Goal: Information Seeking & Learning: Learn about a topic

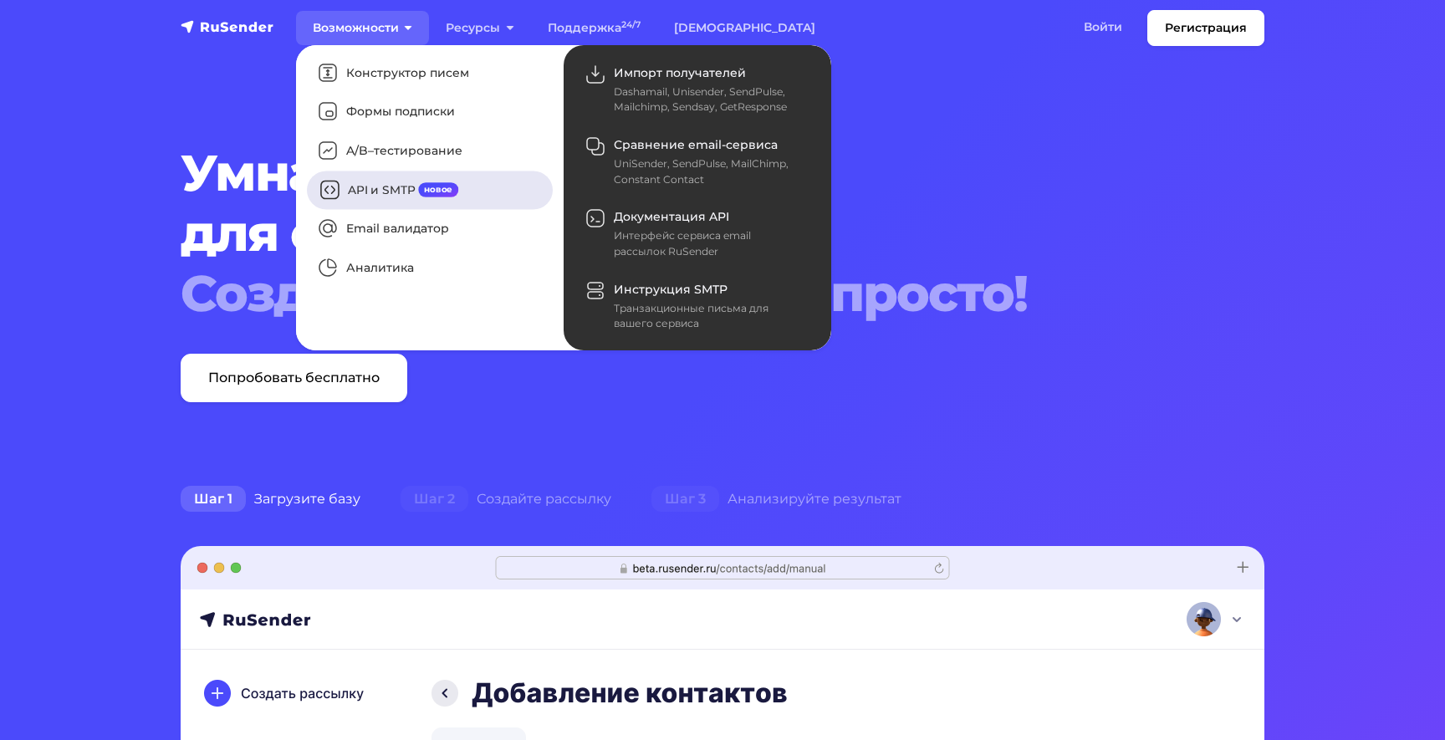
click at [405, 195] on link "API и SMTP новое" at bounding box center [430, 190] width 246 height 38
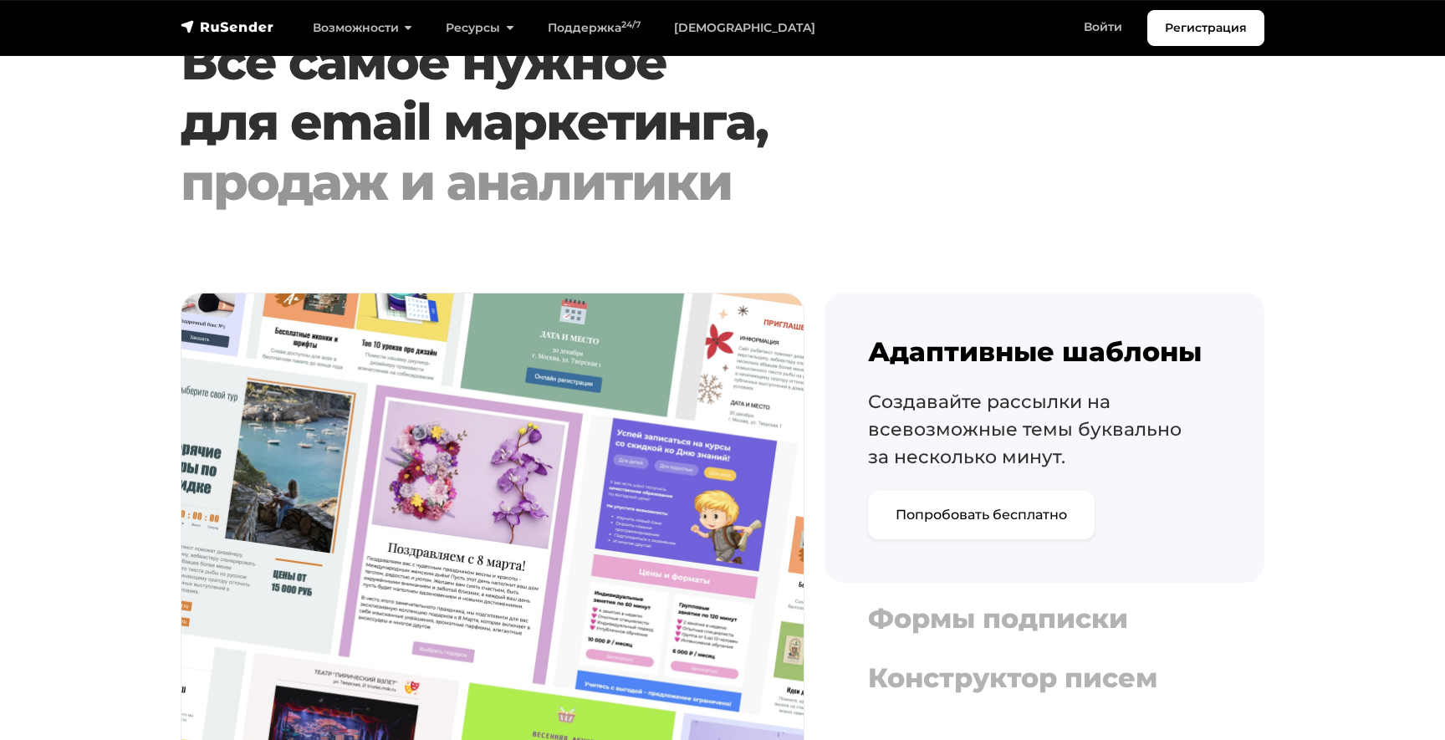
scroll to position [1682, 0]
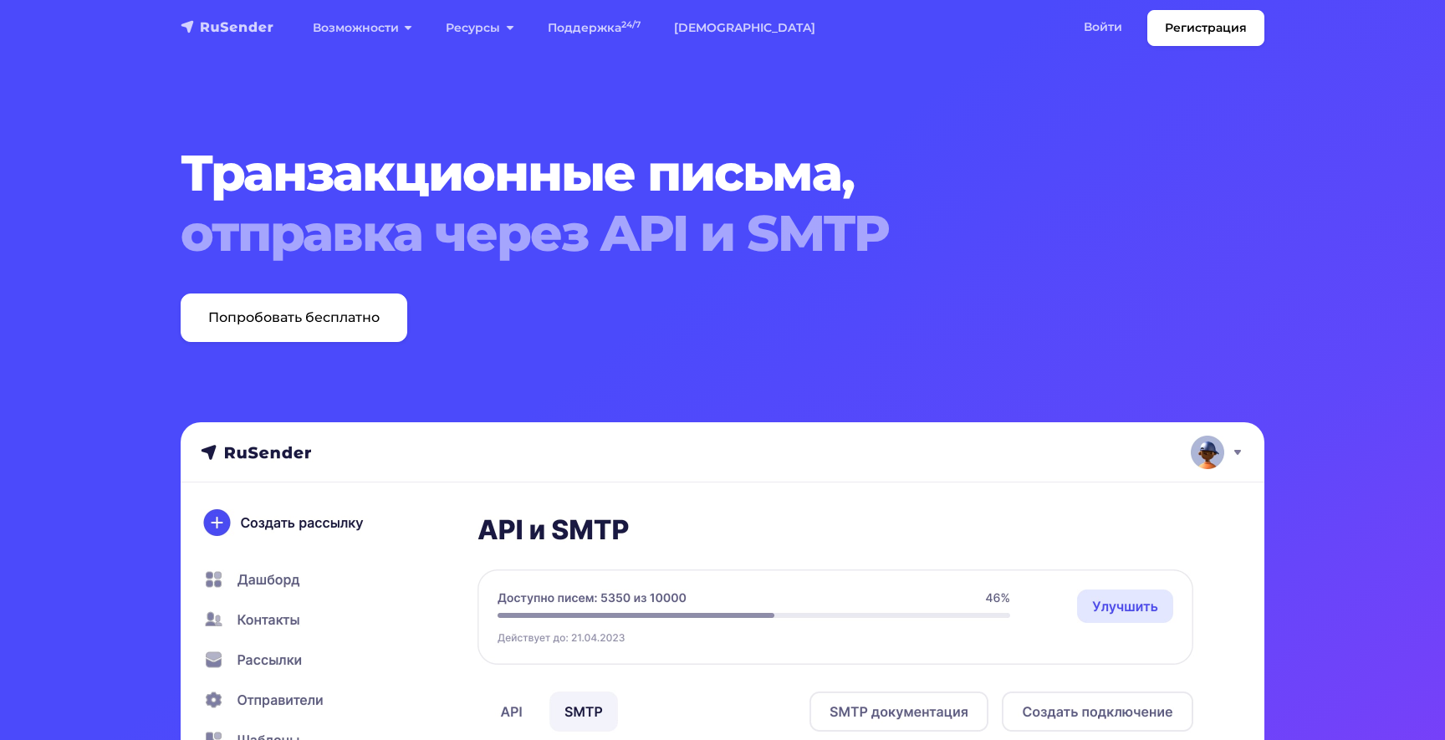
click at [212, 23] on img "navbar" at bounding box center [228, 26] width 94 height 17
